Goal: Submit feedback/report problem

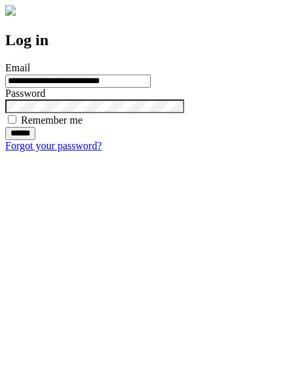
type input "**********"
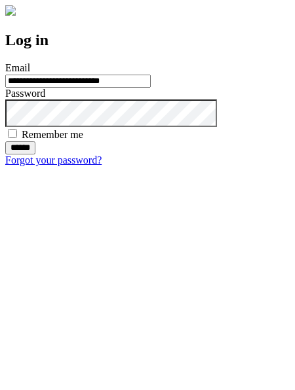
click at [35, 155] on input "******" at bounding box center [20, 147] width 30 height 13
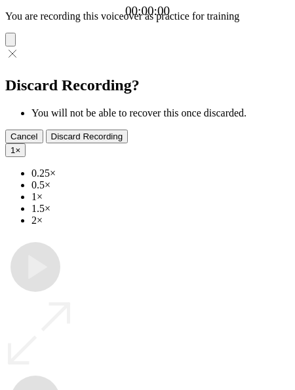
type input "**********"
